Goal: Use online tool/utility: Utilize a website feature to perform a specific function

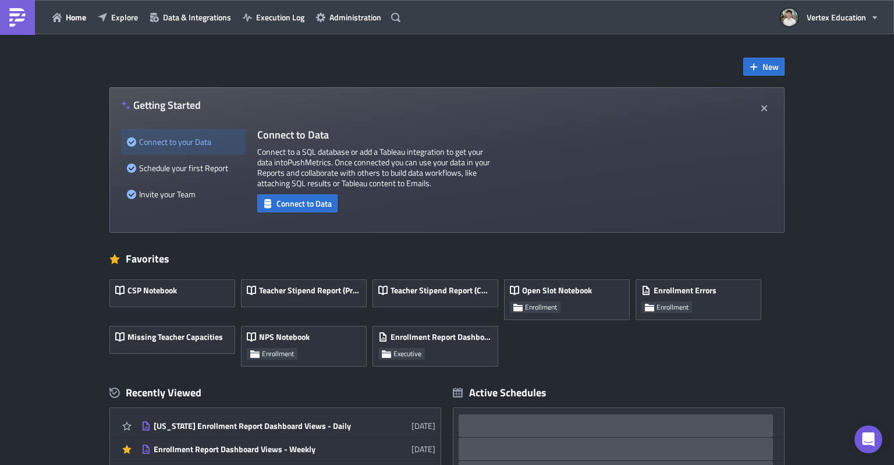
scroll to position [116, 0]
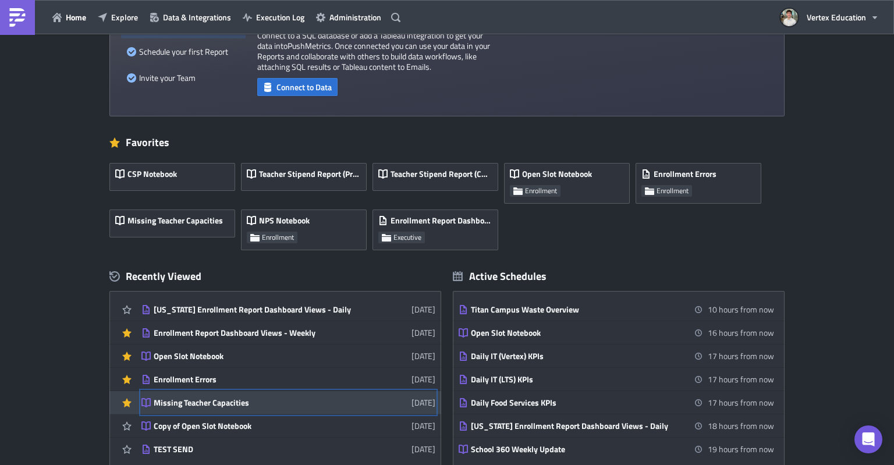
click at [228, 409] on link "Missing Teacher Capacities [DATE]" at bounding box center [288, 402] width 294 height 23
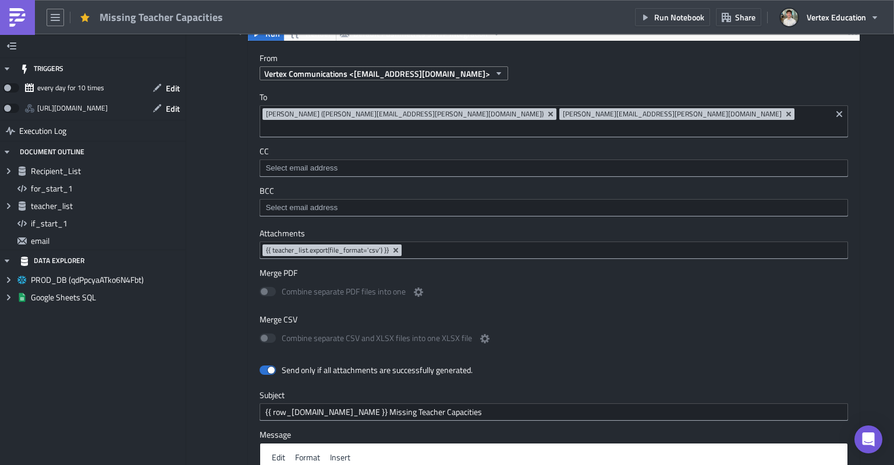
scroll to position [757, 0]
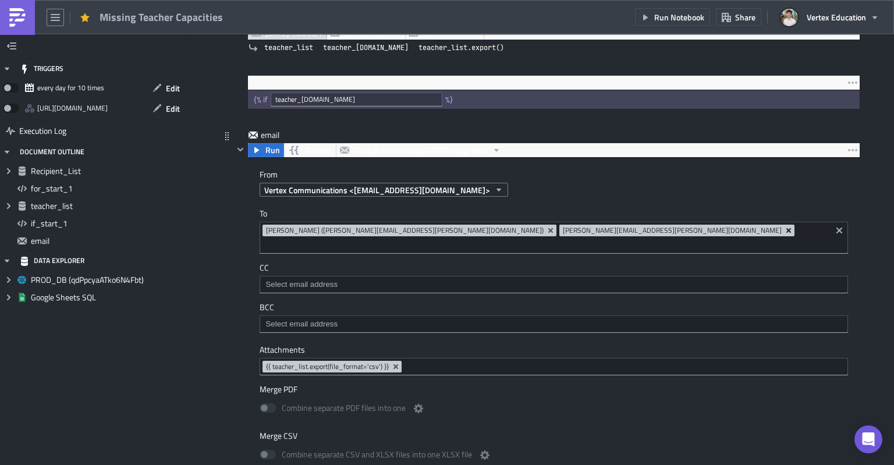
click at [787, 229] on icon "Remove Tag" at bounding box center [789, 230] width 5 height 5
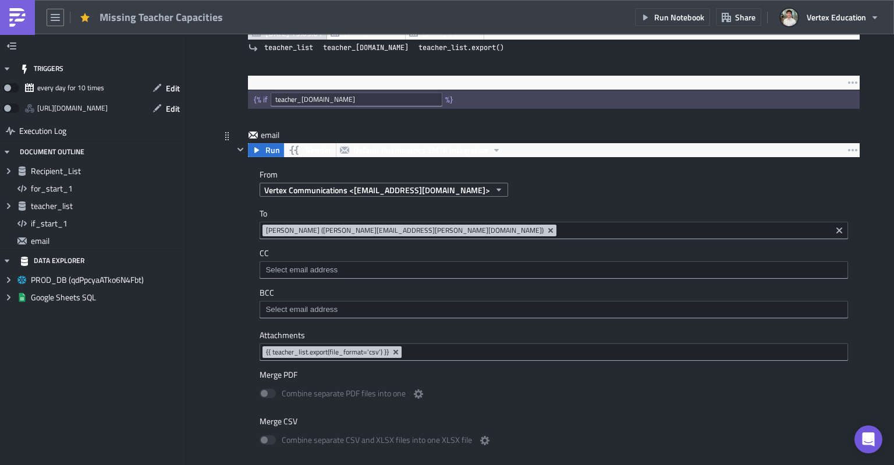
click at [186, 353] on div "Add Image Execution Log Missing Teacher Capacities Recipient_List Run Render PR…" at bounding box center [540, 140] width 708 height 1727
click at [21, 21] on img at bounding box center [17, 17] width 19 height 19
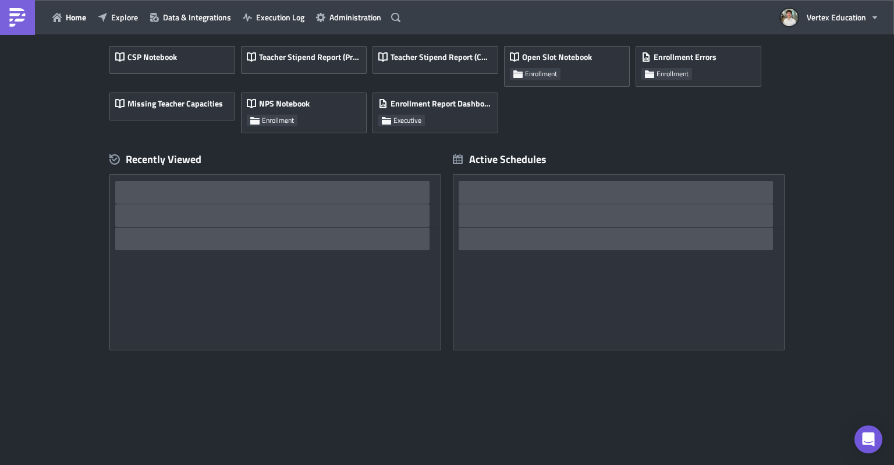
scroll to position [234, 0]
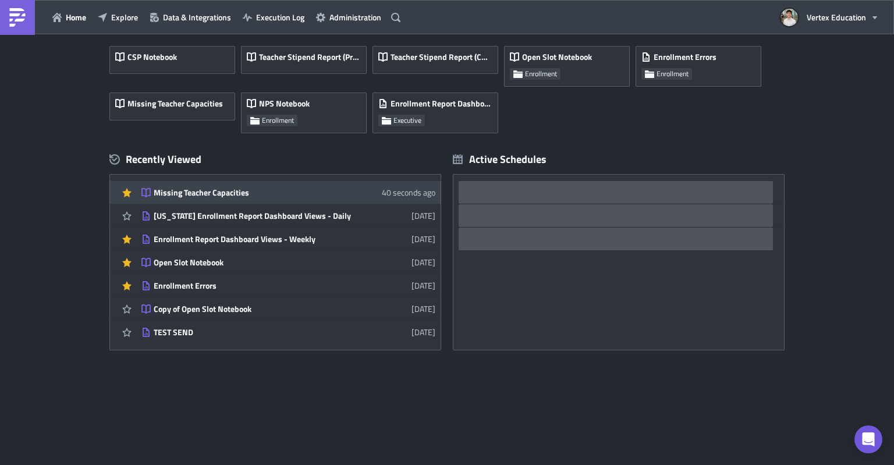
click at [189, 190] on div "Missing Teacher Capacities" at bounding box center [256, 192] width 204 height 10
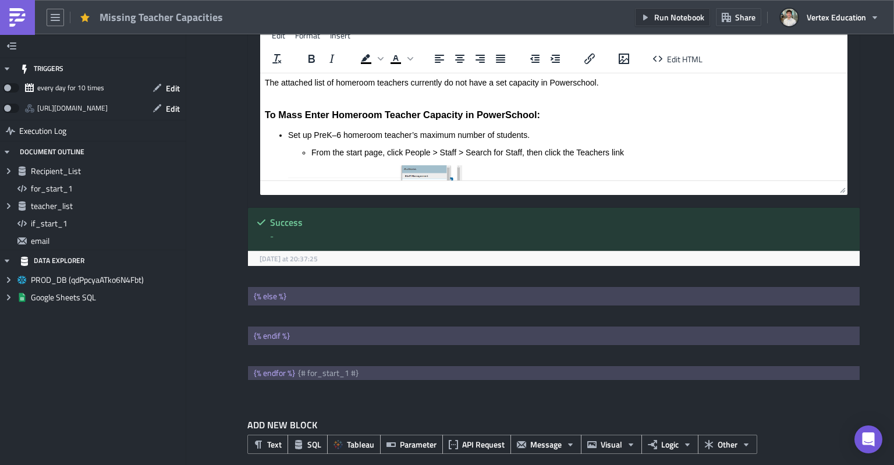
click at [666, 18] on span "Run Notebook" at bounding box center [679, 17] width 50 height 12
